Goal: Transaction & Acquisition: Purchase product/service

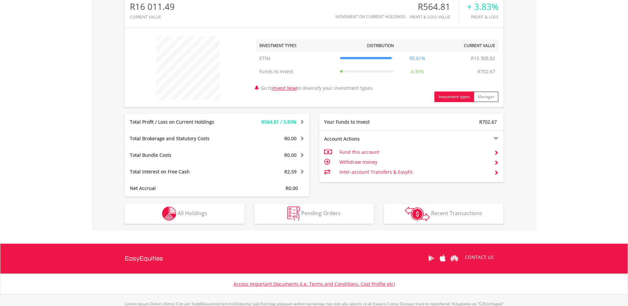
scroll to position [207, 0]
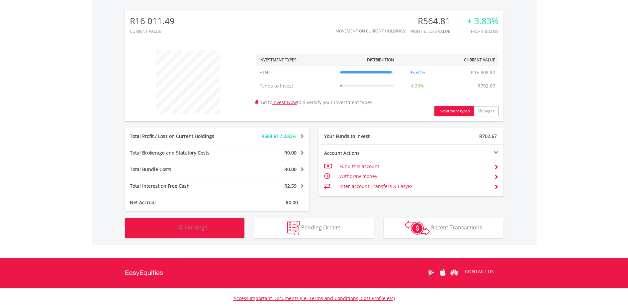
click at [193, 226] on span "All Holdings" at bounding box center [193, 227] width 30 height 7
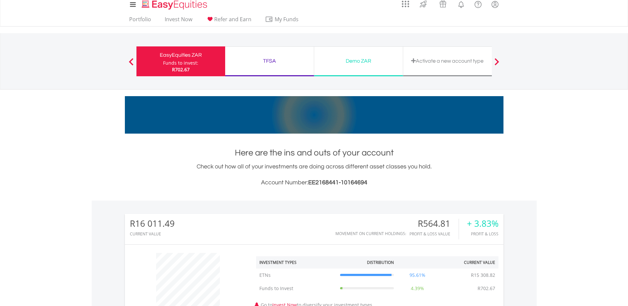
scroll to position [0, 0]
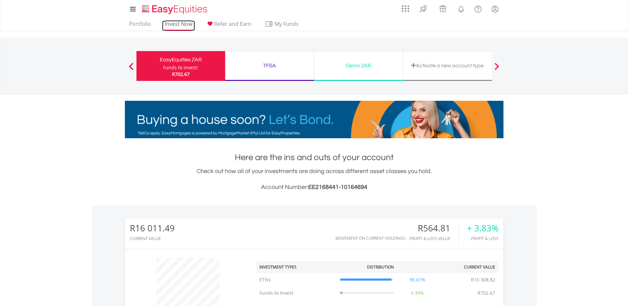
click at [178, 23] on link "Invest Now" at bounding box center [178, 26] width 33 height 10
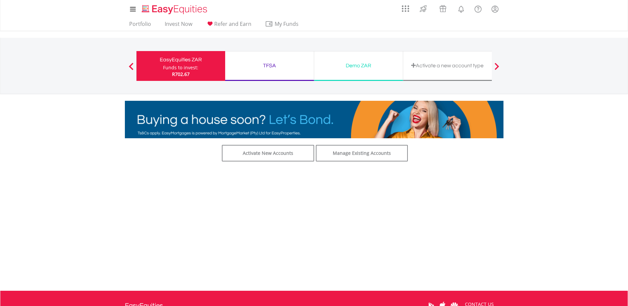
click at [166, 65] on div "Funds to invest:" at bounding box center [180, 67] width 35 height 7
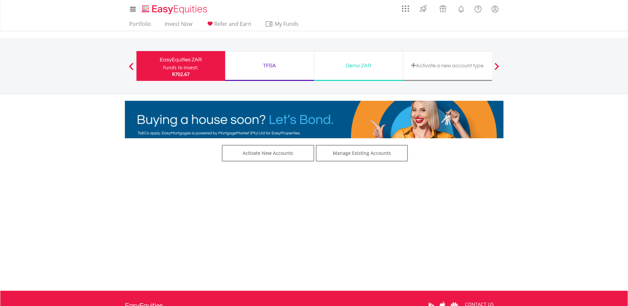
click at [184, 65] on div "Funds to invest:" at bounding box center [180, 67] width 35 height 7
click at [174, 24] on link "Invest Now" at bounding box center [178, 26] width 33 height 10
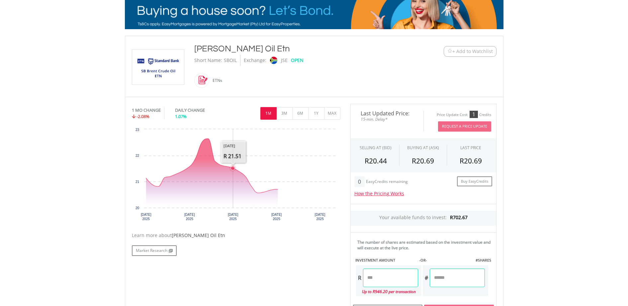
scroll to position [124, 0]
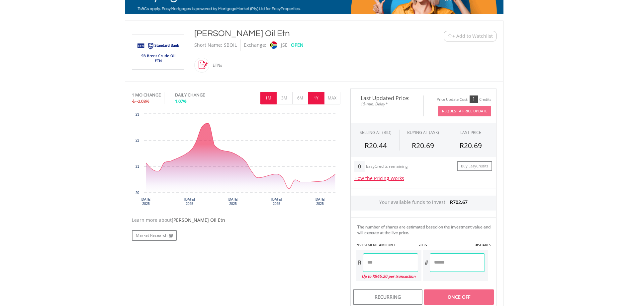
click at [316, 97] on button "1Y" at bounding box center [316, 98] width 16 height 13
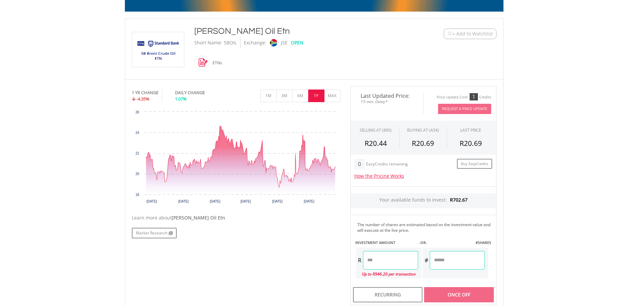
scroll to position [166, 0]
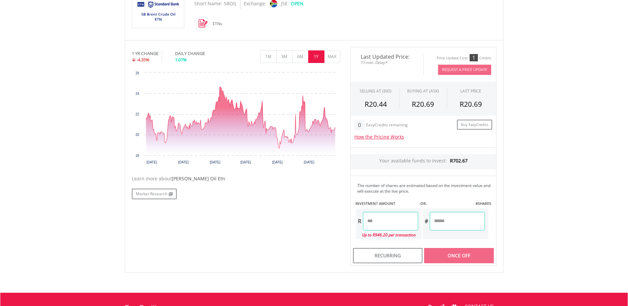
click at [376, 223] on input "number" at bounding box center [390, 221] width 55 height 19
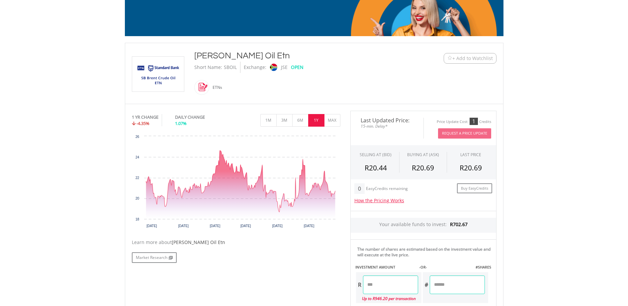
scroll to position [0, 0]
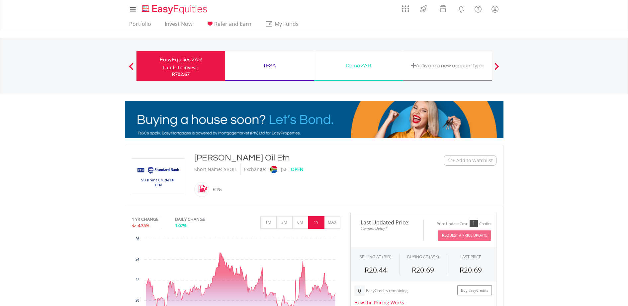
click at [165, 59] on div "EasyEquities ZAR" at bounding box center [180, 59] width 81 height 9
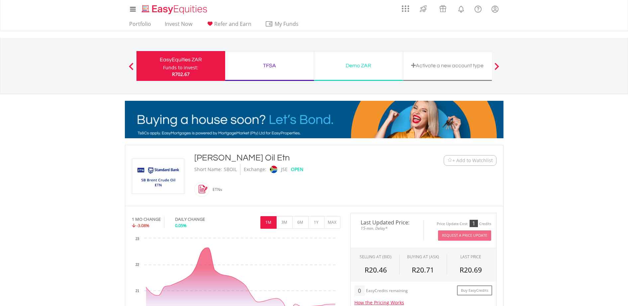
click at [179, 58] on div "EasyEquities ZAR" at bounding box center [180, 59] width 81 height 9
click at [261, 64] on div "TFSA" at bounding box center [269, 65] width 81 height 9
click at [141, 24] on link "Portfolio" at bounding box center [139, 26] width 27 height 10
